Goal: Task Accomplishment & Management: Manage account settings

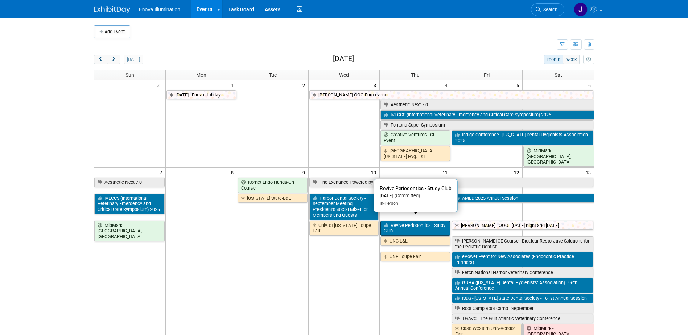
click at [402, 228] on link "Revive Periodontics - Study Club" at bounding box center [415, 228] width 70 height 15
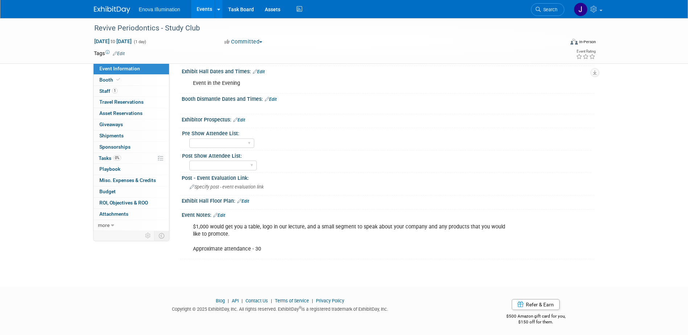
scroll to position [158, 0]
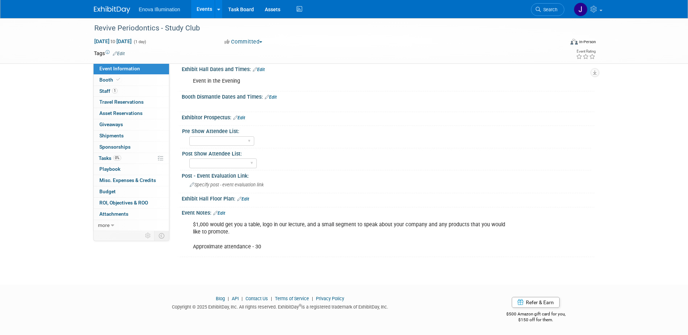
click at [223, 212] on link "Edit" at bounding box center [219, 213] width 12 height 5
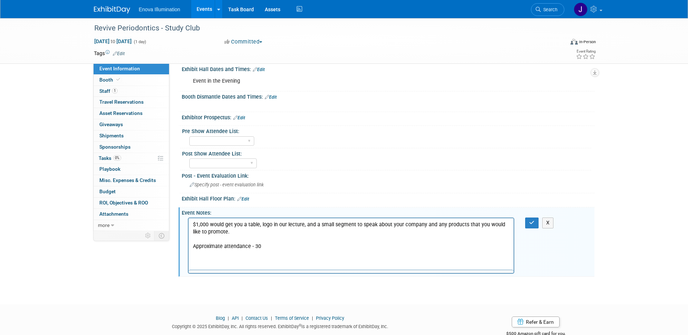
scroll to position [0, 0]
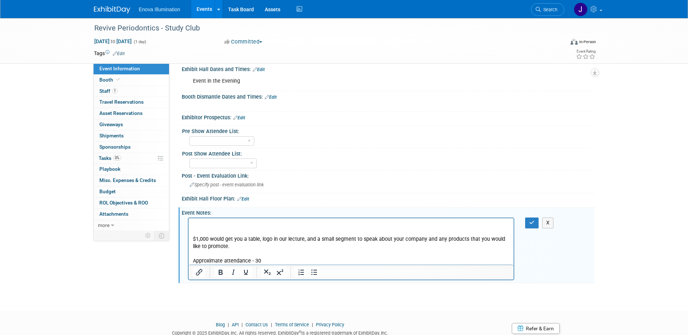
click at [193, 223] on p "Rich Text Area. Press ALT-0 for help." at bounding box center [351, 224] width 317 height 7
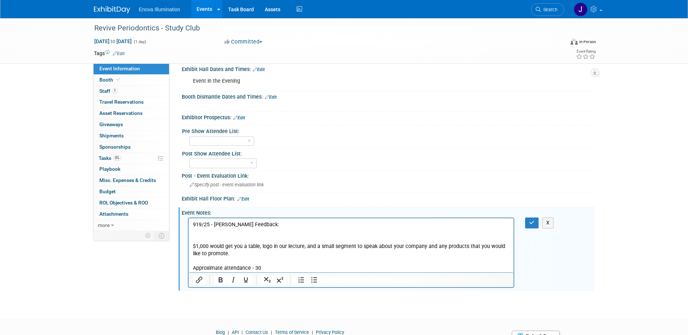
click at [239, 234] on p "Rich Text Area. Press ALT-0 for help." at bounding box center [351, 231] width 317 height 7
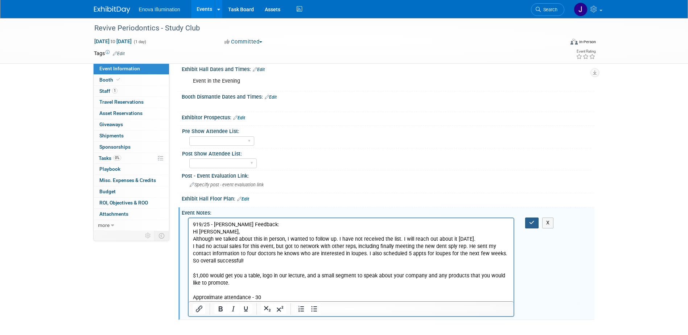
click at [532, 223] on icon "button" at bounding box center [531, 222] width 5 height 5
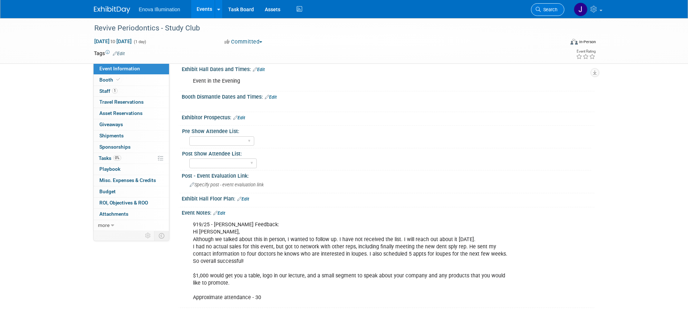
click at [551, 8] on span "Search" at bounding box center [549, 9] width 17 height 5
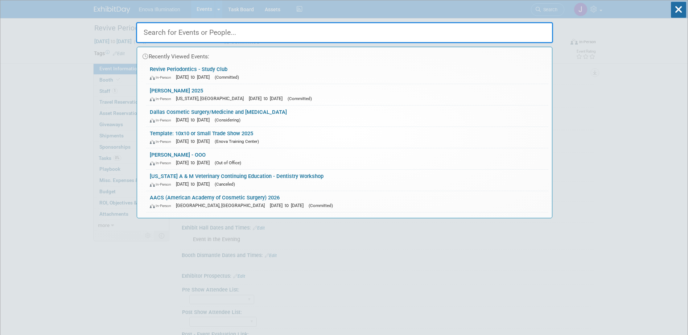
click at [467, 25] on input "text" at bounding box center [344, 32] width 417 height 21
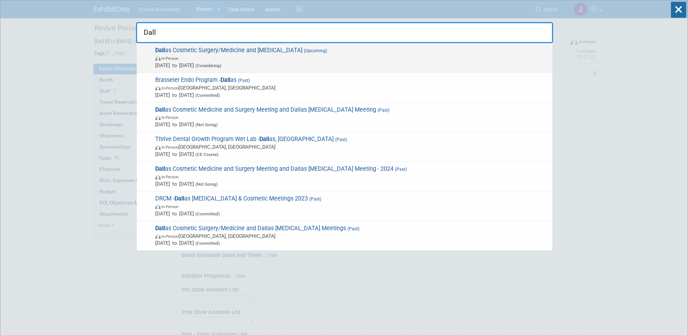
type input "Dall"
click at [221, 55] on span "In-Person" at bounding box center [351, 57] width 393 height 7
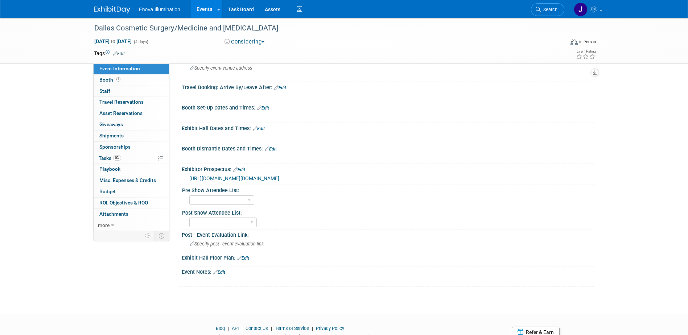
scroll to position [109, 0]
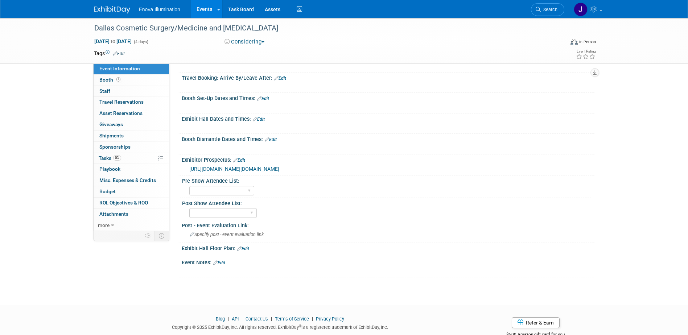
click at [222, 265] on link "Edit" at bounding box center [219, 262] width 12 height 5
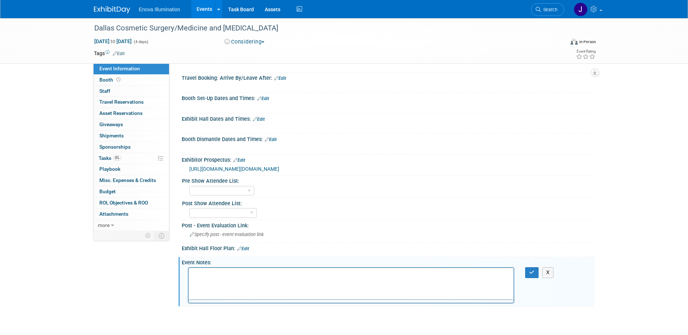
scroll to position [0, 0]
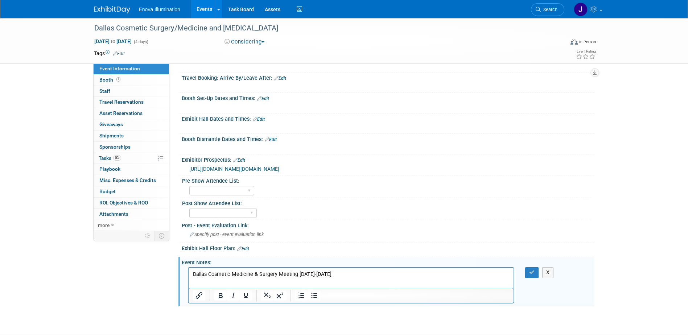
click at [359, 274] on p "Dallas Cosmetic Medicine & Surgery Meeting March 19-20, 2026" at bounding box center [351, 274] width 317 height 7
click at [532, 278] on button "button" at bounding box center [531, 272] width 13 height 11
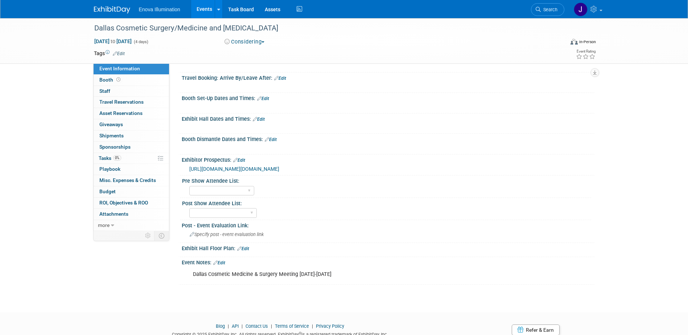
click at [353, 282] on div "Dallas Cosmetic Medicine & Surgery Meeting March 19-20, 2026" at bounding box center [351, 274] width 327 height 15
click at [225, 265] on link "Edit" at bounding box center [219, 262] width 12 height 5
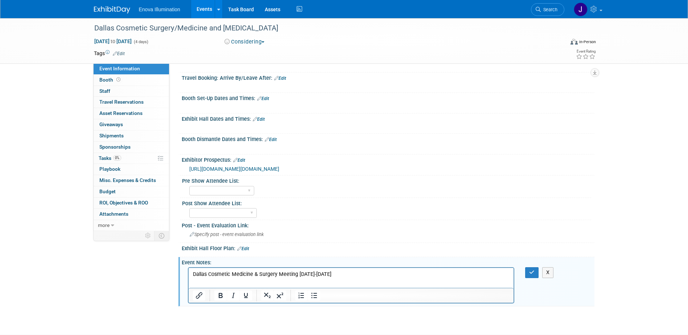
click at [362, 275] on p "Dallas Cosmetic Medicine & Surgery Meeting March 19-20, 2026" at bounding box center [351, 274] width 317 height 7
drag, startPoint x: 307, startPoint y: 284, endPoint x: 375, endPoint y: 564, distance: 288.4
click at [188, 274] on html "Dallas Cosmetic Medicine & Surgery Meeting March 19-20, 2026 Dallas Rhinoplasty…" at bounding box center [350, 276] width 325 height 17
copy body "Dallas Cosmetic Medicine & Surgery Meeting March 19-20, 2026 Dallas Rhinoplasty…"
click at [339, 271] on p "Dallas Cosmetic Medicine & Surgery Meeting March 19-20, 2026" at bounding box center [351, 274] width 317 height 7
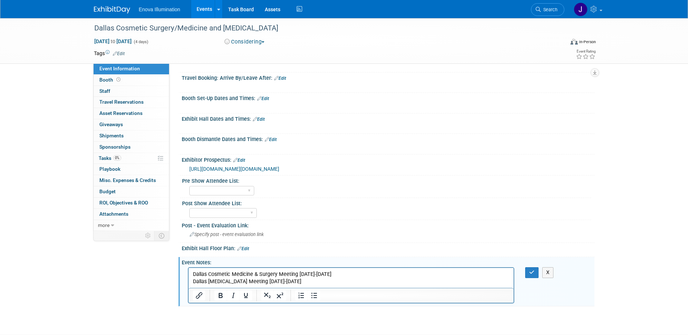
click at [349, 282] on p "Dallas Rhinoplasty Meeting March 20-22, 2026" at bounding box center [351, 281] width 317 height 7
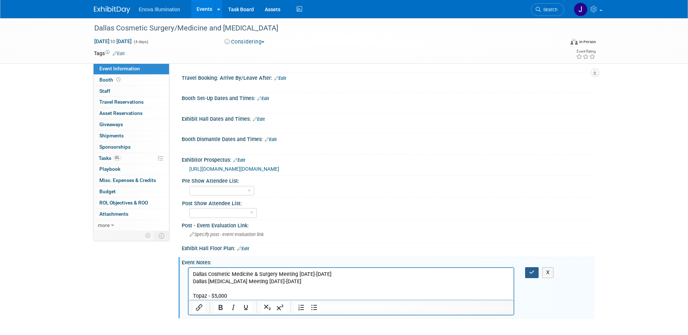
click at [534, 275] on icon "button" at bounding box center [531, 272] width 5 height 5
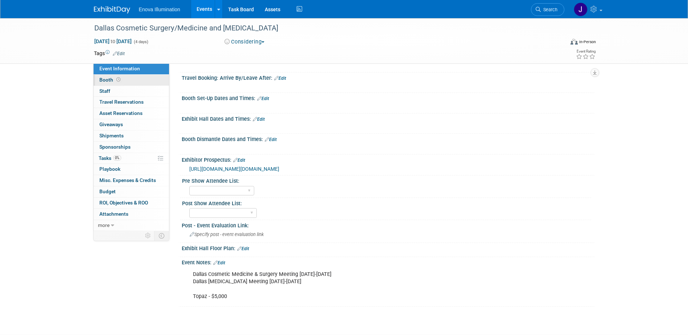
click at [139, 83] on link "Booth" at bounding box center [131, 80] width 75 height 11
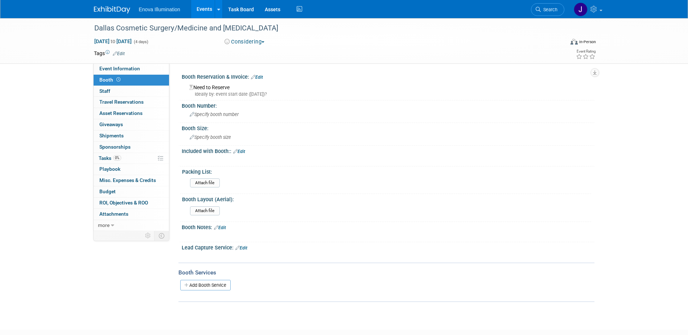
click at [241, 150] on link "Edit" at bounding box center [239, 151] width 12 height 5
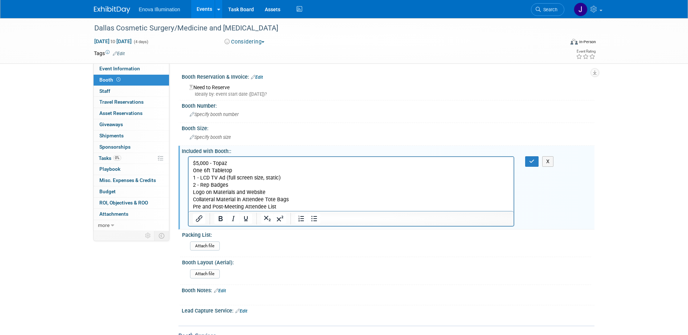
drag, startPoint x: 332, startPoint y: 207, endPoint x: 249, endPoint y: 167, distance: 92.3
click at [249, 167] on body "$5,000 - Topaz One 6ft Tabletop 1 - LCD TV Ad (full screen size, static) 2 - Re…" at bounding box center [351, 185] width 318 height 51
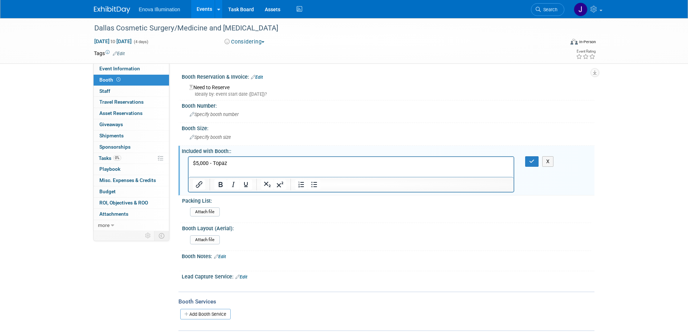
click at [203, 171] on p "Rich Text Area. Press ALT-0 for help." at bounding box center [351, 170] width 317 height 7
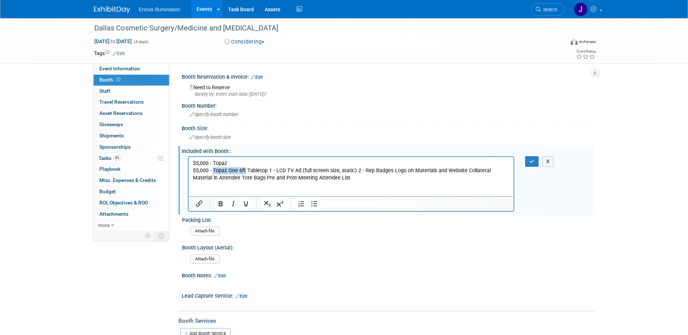
drag, startPoint x: 236, startPoint y: 170, endPoint x: 204, endPoint y: 174, distance: 31.8
click at [204, 174] on p "$5,000 - Topaz One 6ft Tabletop 1 - LCD TV Ad (full screen size, static) 2 - Re…" at bounding box center [351, 174] width 317 height 15
click at [314, 205] on icon "Bullet list" at bounding box center [314, 203] width 9 height 9
click at [249, 172] on li "One 6ft Tabletop 1 - LCD TV Ad (full screen size, static) 2 - Rep Badges Logo o…" at bounding box center [358, 174] width 302 height 15
click at [245, 170] on li "One 6ft Tabletop 1 - LCD TV Ad (full screen size, static) 2 - Rep Badges Logo o…" at bounding box center [358, 174] width 302 height 15
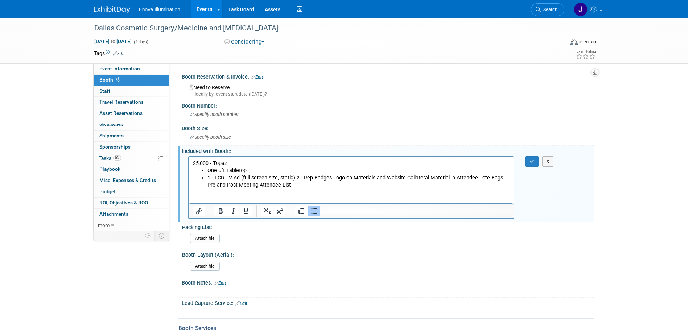
click at [292, 177] on li "1 - LCD TV Ad (full screen size, static) 2 - Rep Badges Logo on Materials and W…" at bounding box center [358, 181] width 302 height 15
click at [240, 185] on li "2 - Rep Badges Logo on Materials and Website Collateral Material in Attendee To…" at bounding box center [358, 184] width 302 height 7
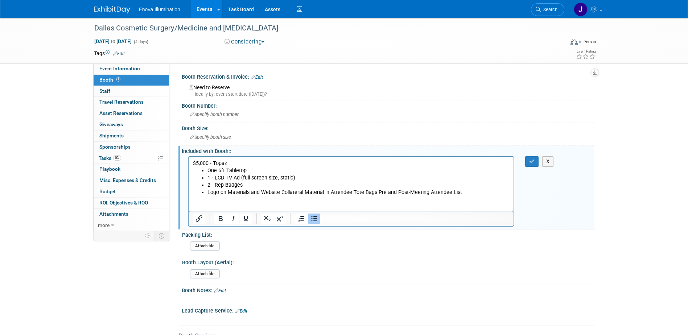
click at [278, 192] on li "Logo on Materials and Website Collateral Material in Attendee Tote Bags Pre and…" at bounding box center [358, 192] width 302 height 7
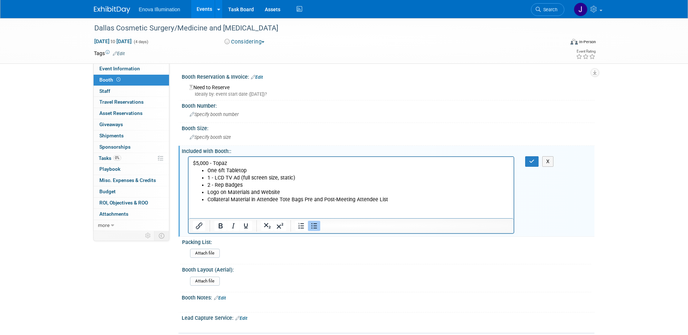
click at [301, 199] on li "Collateral Material in Attendee Tote Bags Pre and Post-Meeting Attendee List" at bounding box center [358, 199] width 302 height 7
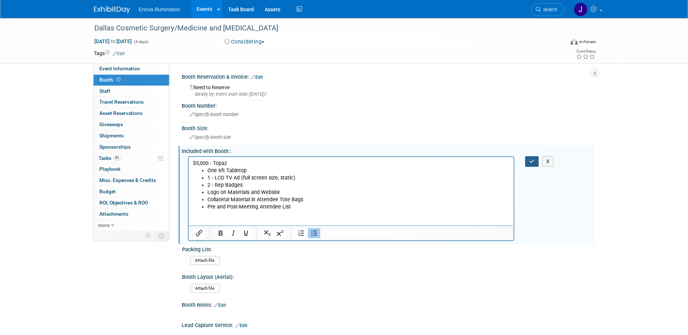
click at [536, 159] on button "button" at bounding box center [531, 161] width 13 height 11
